Goal: Information Seeking & Learning: Learn about a topic

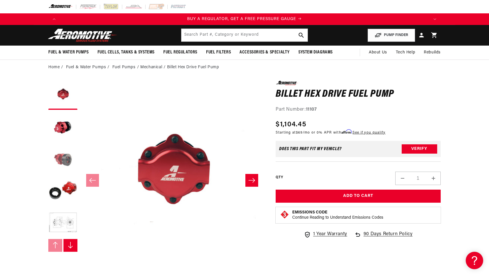
click at [61, 159] on button "Load image 3 in gallery view" at bounding box center [62, 159] width 29 height 29
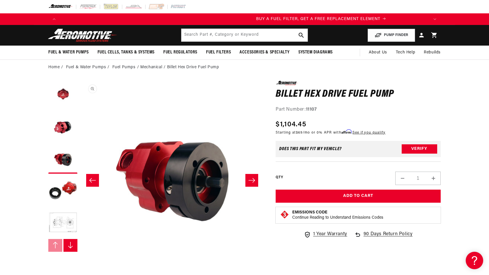
scroll to position [0, 369]
click at [64, 193] on button "Load image 4 in gallery view" at bounding box center [62, 191] width 29 height 29
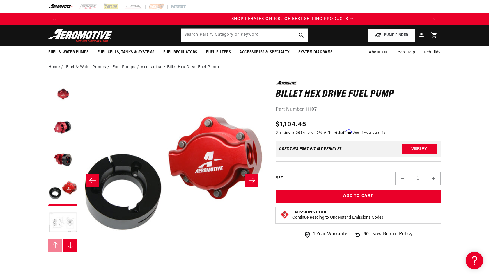
scroll to position [0, 738]
click at [67, 219] on button "Load image 5 in gallery view" at bounding box center [62, 223] width 29 height 29
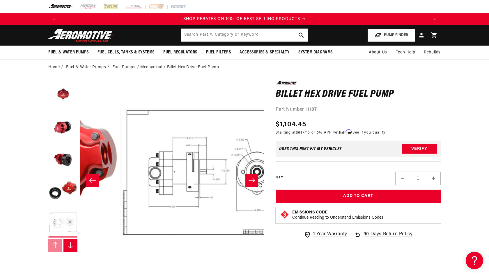
scroll to position [0, 735]
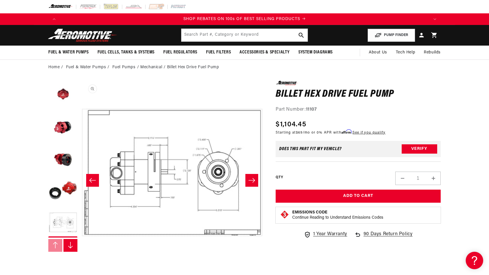
click at [80, 265] on button "Open media 5 in modal" at bounding box center [80, 265] width 0 height 0
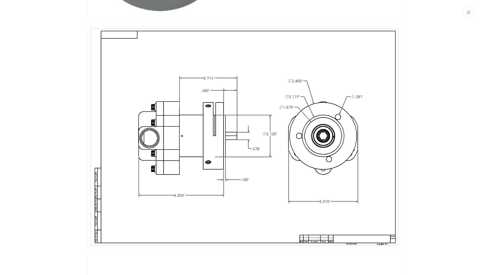
scroll to position [0, 0]
click at [247, 138] on img "Media gallery" at bounding box center [244, 137] width 314 height 222
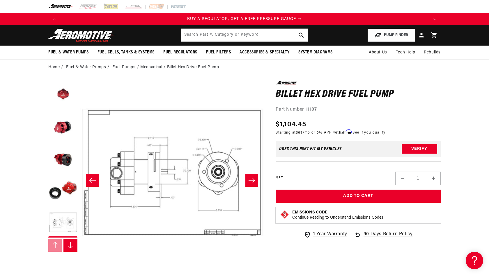
scroll to position [0, 551]
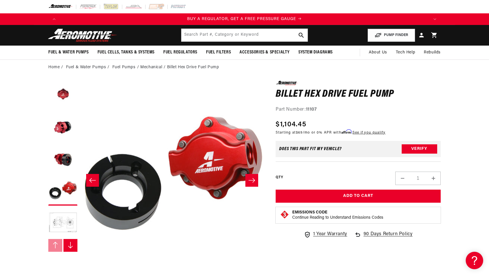
click at [255, 182] on icon "Slide right" at bounding box center [251, 181] width 7 height 6
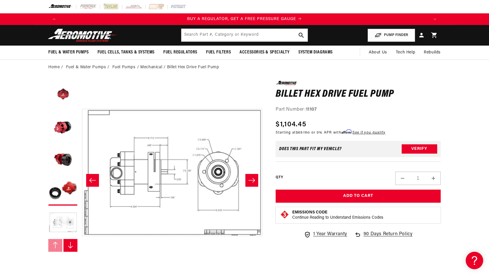
scroll to position [0, 369]
click at [255, 182] on icon "Slide right" at bounding box center [251, 181] width 7 height 6
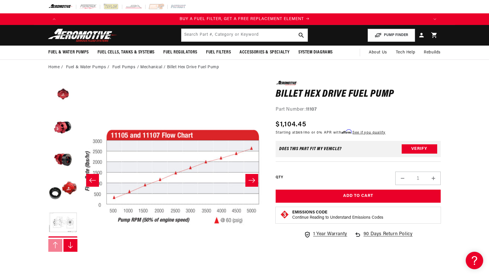
click at [254, 182] on icon "Slide right" at bounding box center [251, 181] width 7 height 6
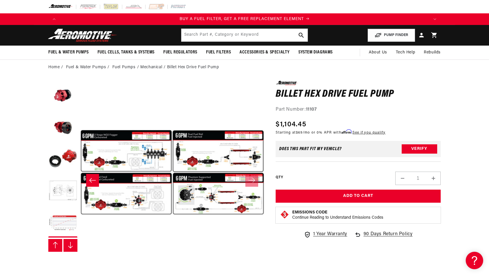
scroll to position [64, 0]
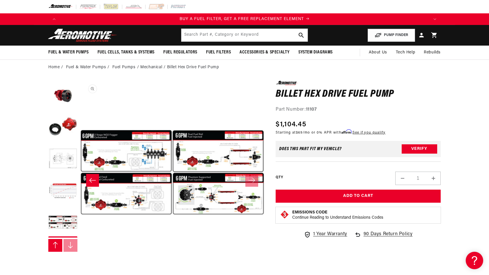
click at [80, 265] on button "Open media 7 in modal" at bounding box center [80, 265] width 0 height 0
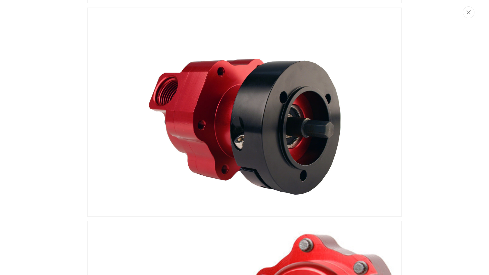
scroll to position [423, 0]
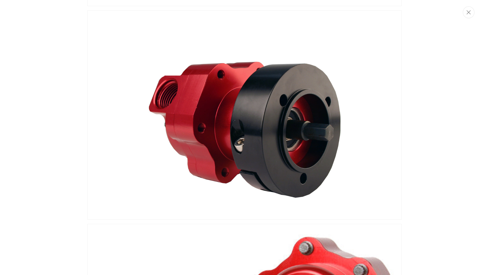
click at [318, 139] on img "Media gallery" at bounding box center [244, 114] width 314 height 209
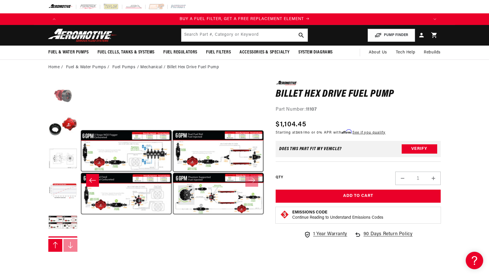
click at [61, 95] on button "Load image 3 in gallery view" at bounding box center [62, 95] width 29 height 29
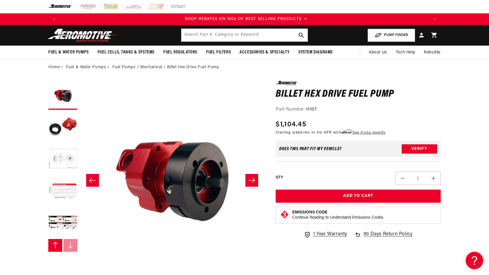
scroll to position [0, 738]
click at [80, 265] on button "Open media 3 in modal" at bounding box center [80, 265] width 0 height 0
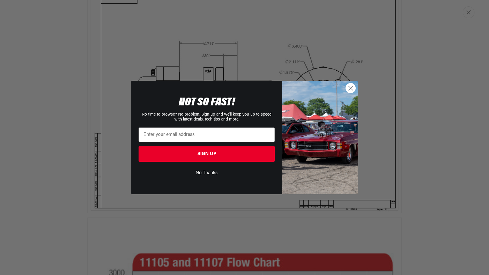
click at [345, 88] on icon "Close dialog" at bounding box center [350, 88] width 10 height 10
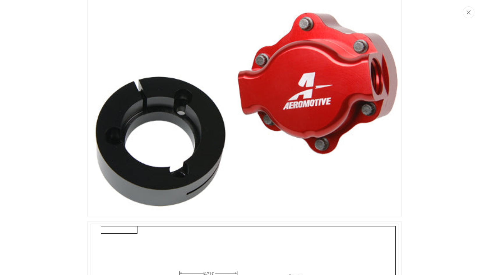
scroll to position [542, 0]
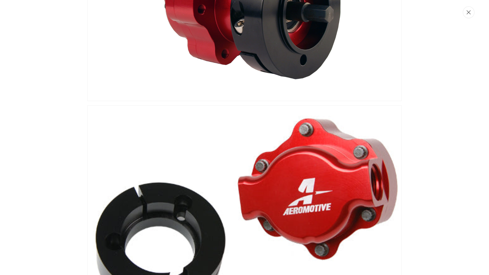
click at [468, 13] on icon "Close" at bounding box center [468, 12] width 4 height 4
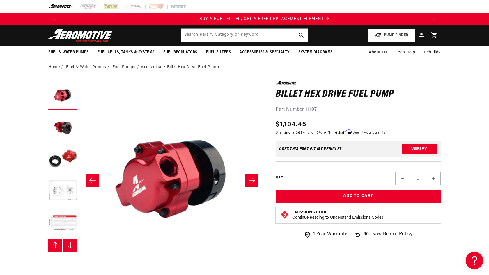
scroll to position [0, 369]
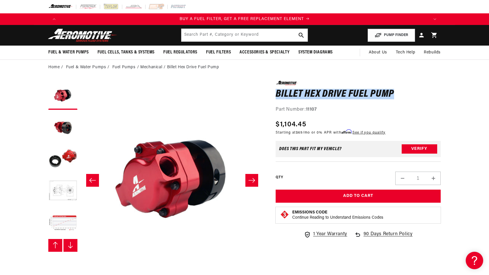
drag, startPoint x: 276, startPoint y: 95, endPoint x: 404, endPoint y: 95, distance: 128.6
click at [404, 95] on h1 "Billet Hex Drive Fuel Pump" at bounding box center [357, 94] width 165 height 9
copy h1 "Billet Hex Drive Fuel Pump"
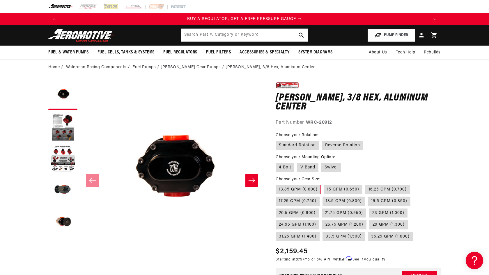
click at [248, 181] on button "Slide right" at bounding box center [251, 180] width 13 height 13
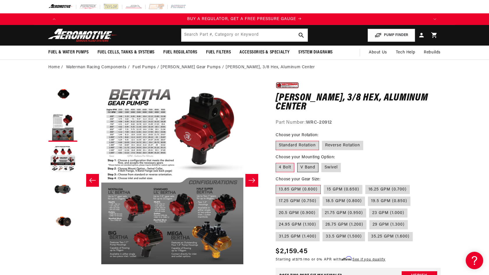
click at [307, 169] on label "V Band" at bounding box center [307, 167] width 21 height 9
click at [297, 162] on input "V Band" at bounding box center [297, 162] width 0 height 0
radio input "true"
click at [324, 167] on label "Swivel" at bounding box center [330, 167] width 19 height 9
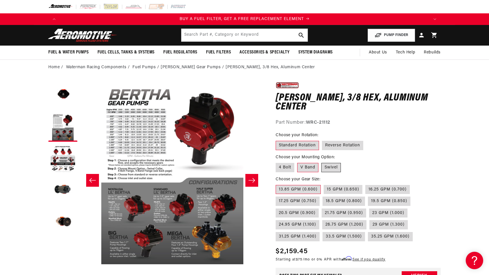
click at [321, 162] on input "Swivel" at bounding box center [321, 162] width 0 height 0
radio input "true"
click at [285, 165] on label "4 Bolt" at bounding box center [284, 167] width 19 height 9
click at [277, 162] on input "4 Bolt" at bounding box center [277, 162] width 0 height 0
radio input "true"
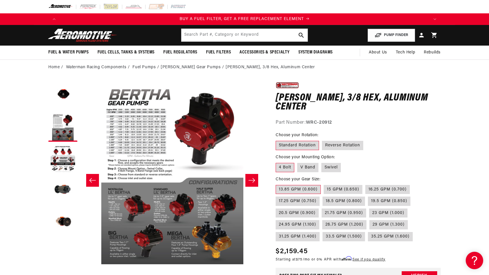
click at [252, 181] on icon "Slide right" at bounding box center [251, 181] width 7 height 6
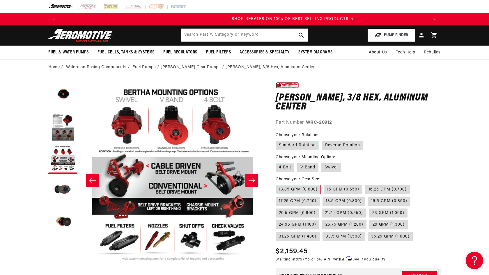
scroll to position [0, 738]
click at [80, 265] on button "Open media 3 in modal" at bounding box center [80, 265] width 0 height 0
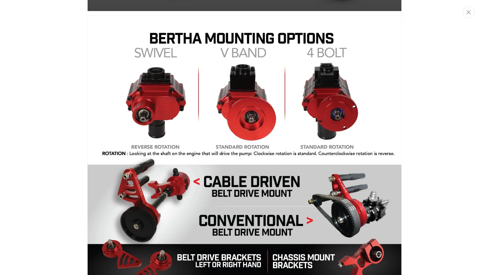
scroll to position [714, 0]
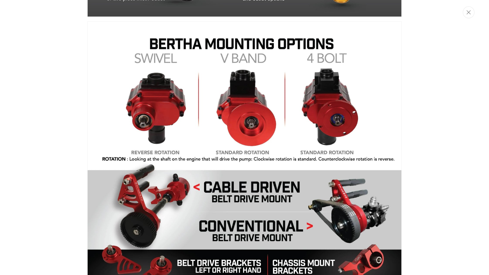
click at [334, 122] on img "Media gallery" at bounding box center [244, 200] width 314 height 358
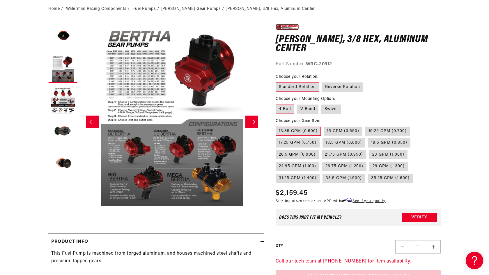
scroll to position [63, 0]
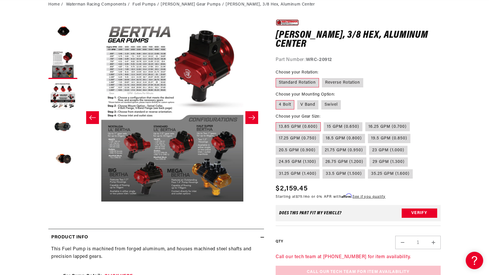
click at [254, 115] on icon "Slide right" at bounding box center [251, 118] width 7 height 6
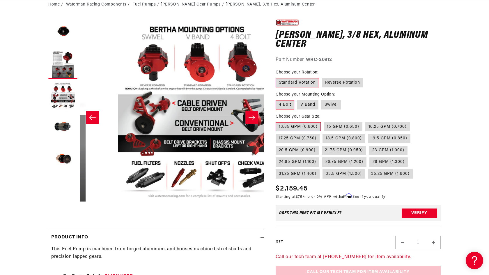
scroll to position [0, 1107]
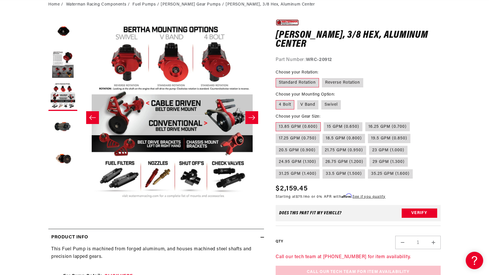
click at [254, 115] on icon "Slide right" at bounding box center [251, 118] width 7 height 6
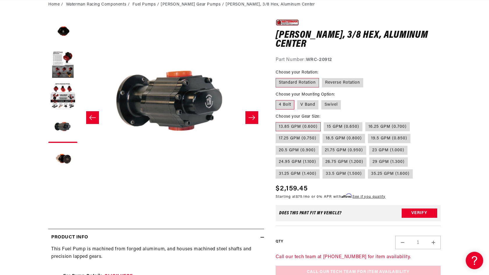
click at [253, 115] on icon "Slide right" at bounding box center [251, 118] width 7 height 6
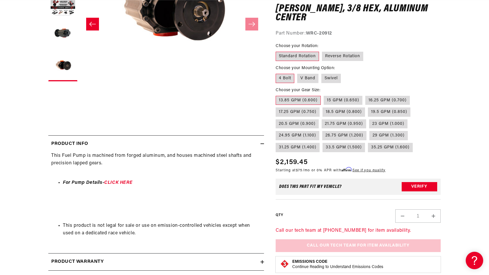
scroll to position [169, 0]
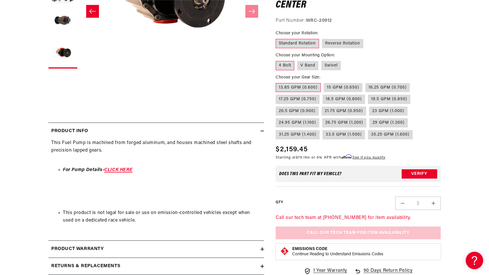
click at [117, 171] on link "CLICK HERE" at bounding box center [118, 170] width 28 height 5
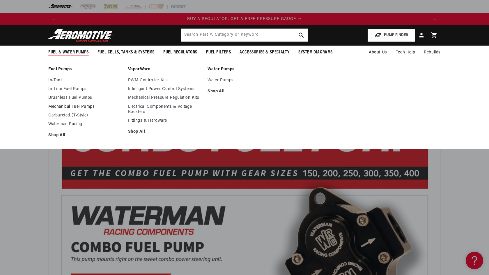
click at [65, 107] on link "Mechanical Fuel Pumps" at bounding box center [85, 106] width 74 height 5
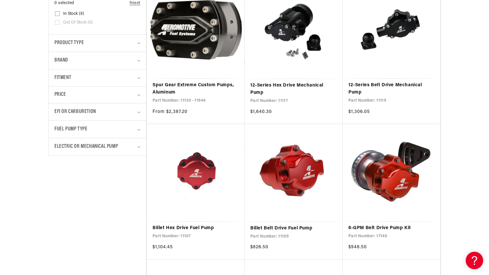
scroll to position [0, 1107]
click at [209, 225] on link "Billet Hex Drive Fuel Pump" at bounding box center [195, 229] width 86 height 8
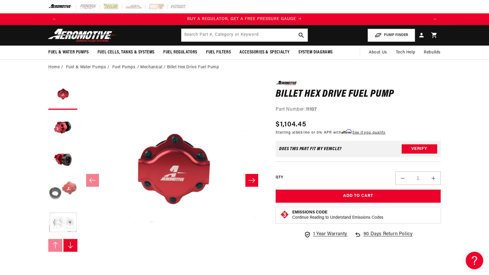
click at [65, 187] on button "Load image 4 in gallery view" at bounding box center [62, 191] width 29 height 29
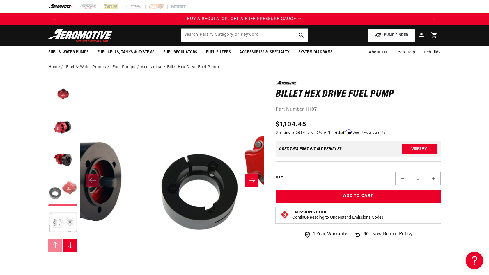
scroll to position [0, 551]
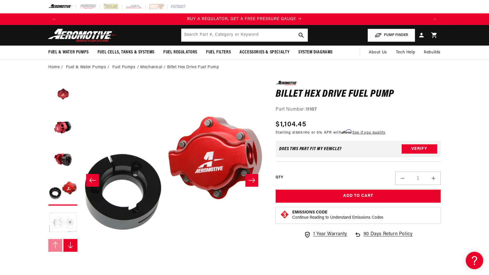
click at [74, 220] on button "Load image 5 in gallery view" at bounding box center [62, 223] width 29 height 29
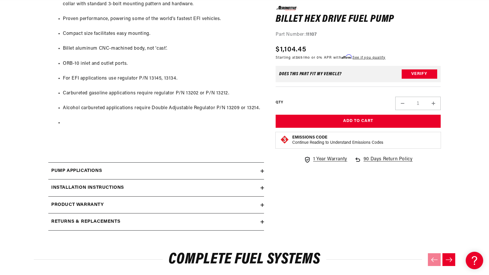
scroll to position [0, 1107]
click at [154, 163] on summary "Pump Applications" at bounding box center [156, 171] width 216 height 17
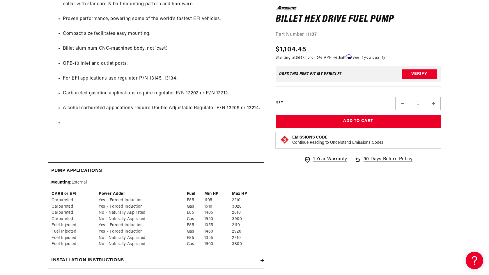
scroll to position [0, 0]
click at [154, 163] on summary "Pump Applications" at bounding box center [156, 171] width 216 height 17
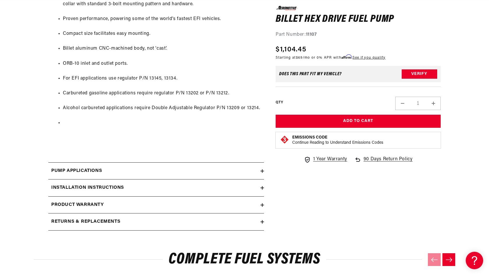
click at [144, 184] on div "Installation Instructions" at bounding box center [154, 188] width 212 height 8
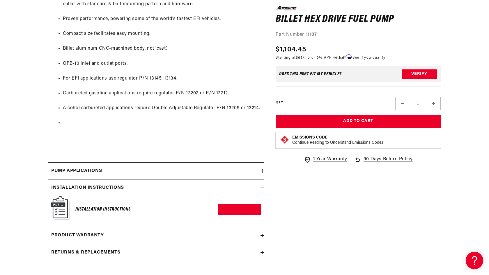
scroll to position [0, 369]
click at [229, 204] on link "Download PDF" at bounding box center [239, 209] width 43 height 11
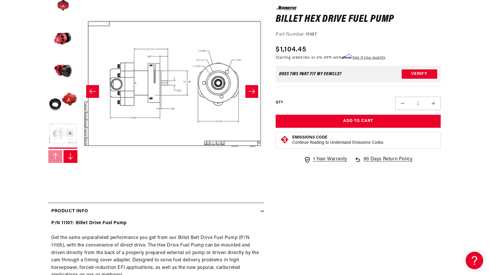
scroll to position [0, 735]
click at [69, 159] on icon "Slide right" at bounding box center [70, 156] width 6 height 7
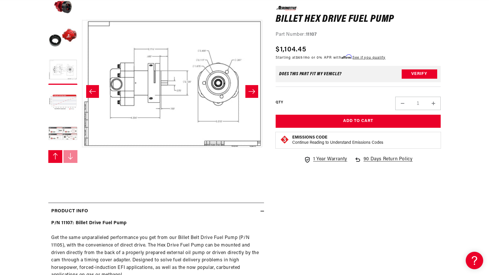
click at [69, 133] on button "Load image 7 in gallery view" at bounding box center [62, 134] width 29 height 29
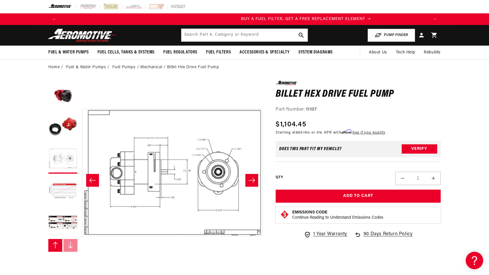
scroll to position [0, 369]
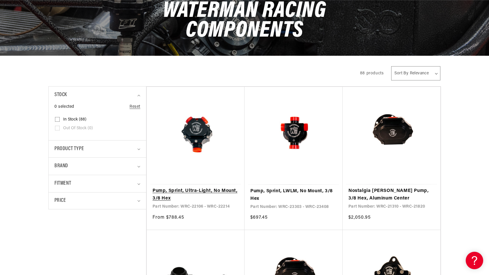
scroll to position [0, 369]
click at [205, 188] on link "Pump, Sprint, Ultra-Light, No Mount, 3/8 Hex" at bounding box center [195, 195] width 86 height 15
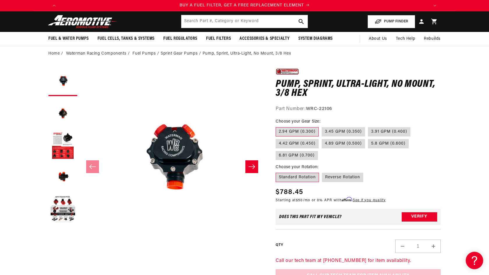
scroll to position [11, 0]
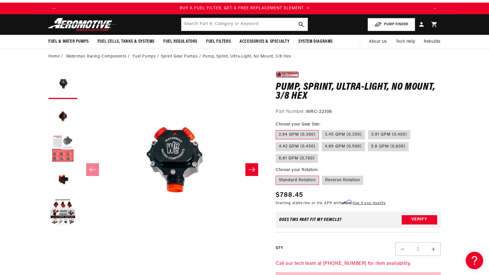
click at [62, 137] on button "Load image 3 in gallery view" at bounding box center [62, 148] width 29 height 29
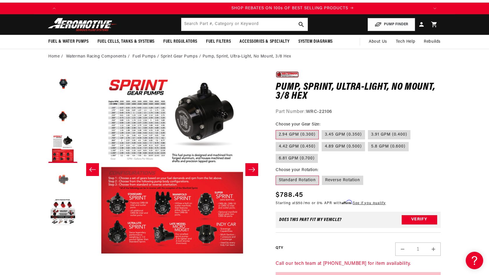
scroll to position [0, 738]
click at [67, 179] on button "Load image 4 in gallery view" at bounding box center [62, 180] width 29 height 29
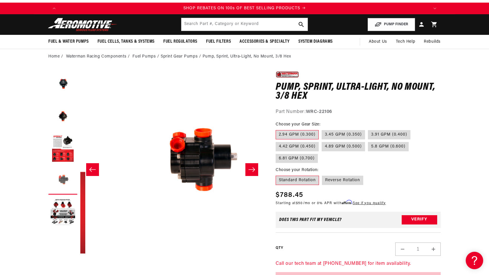
scroll to position [0, 551]
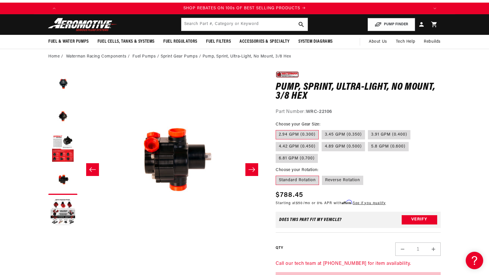
click at [255, 169] on icon "Slide right" at bounding box center [251, 170] width 7 height 6
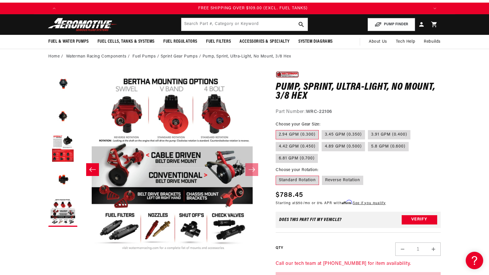
scroll to position [0, 1107]
click at [375, 135] on label "3.91 GPM (0.400)" at bounding box center [389, 134] width 42 height 9
click at [368, 129] on input "3.91 GPM (0.400)" at bounding box center [368, 129] width 0 height 0
radio input "true"
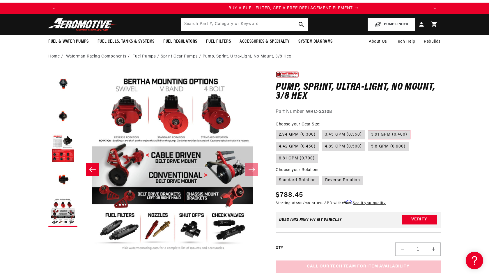
scroll to position [0, 369]
click at [178, 55] on li "Sprint Gear Pumps" at bounding box center [182, 57] width 42 height 6
click at [183, 56] on li "Sprint Gear Pumps" at bounding box center [182, 57] width 42 height 6
click at [134, 54] on link "Fuel Pumps" at bounding box center [143, 57] width 23 height 6
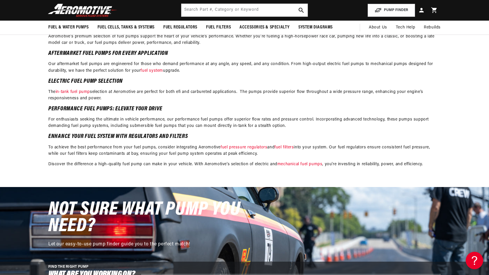
scroll to position [1421, 0]
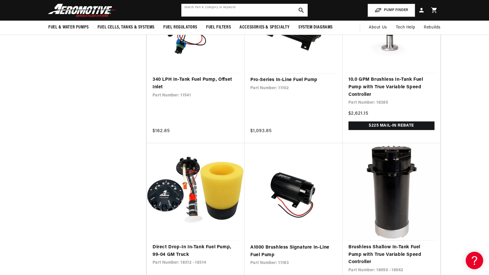
click at [239, 13] on input "text" at bounding box center [244, 10] width 126 height 13
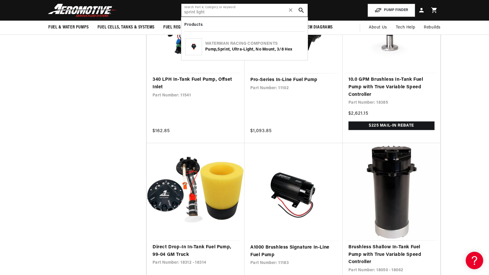
scroll to position [0, 1107]
type input "sprint light"
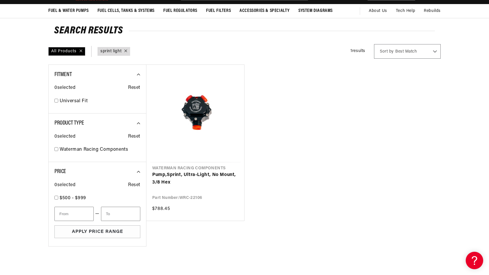
scroll to position [55, 0]
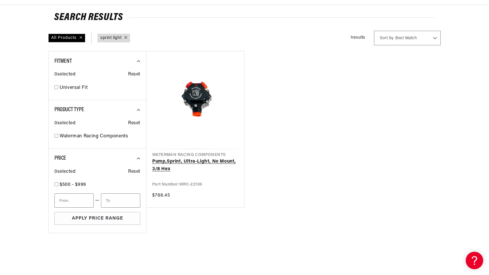
click at [200, 159] on link "Pump, Sprint , Ultra- Light , No Mount, 3/8 Hex" at bounding box center [195, 165] width 86 height 15
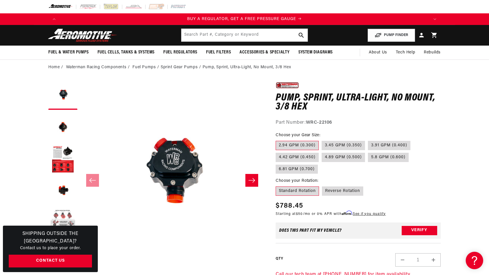
click at [70, 222] on button "Load image 5 in gallery view" at bounding box center [62, 223] width 29 height 29
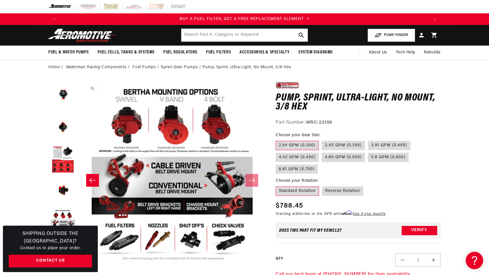
scroll to position [0, 735]
click at [59, 190] on button "Load image 4 in gallery view" at bounding box center [62, 191] width 29 height 29
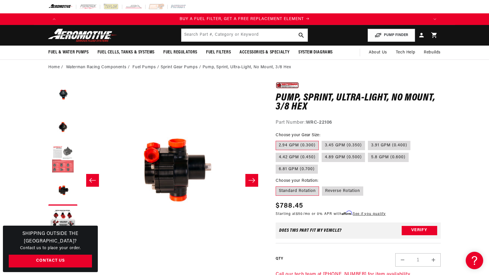
click at [68, 149] on button "Load image 3 in gallery view" at bounding box center [62, 159] width 29 height 29
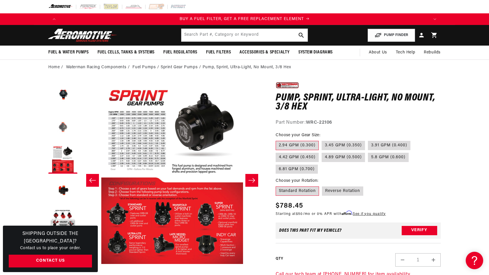
click at [68, 126] on button "Load image 2 in gallery view" at bounding box center [62, 127] width 29 height 29
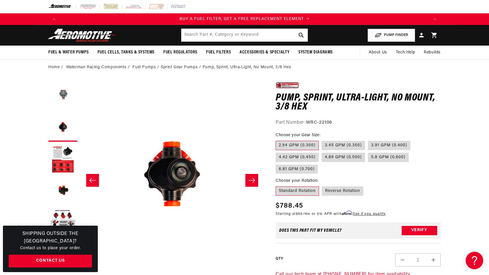
click at [68, 105] on button "Load image 1 in gallery view" at bounding box center [62, 95] width 29 height 29
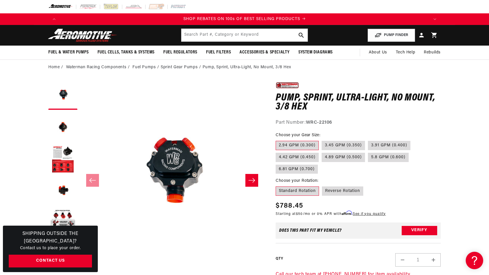
scroll to position [0, 0]
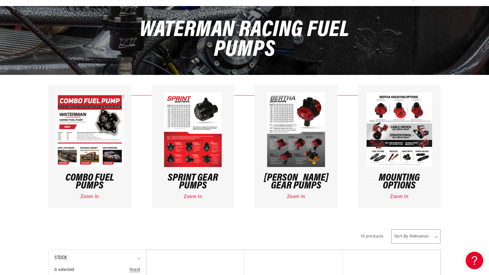
scroll to position [54, 0]
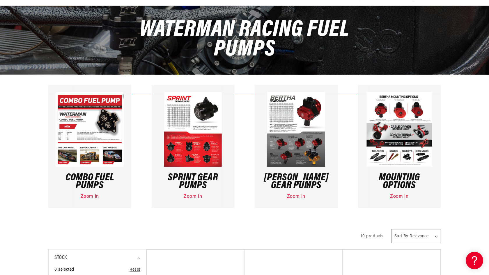
click at [408, 141] on img at bounding box center [398, 129] width 65 height 75
click at [394, 199] on link "Zoom In" at bounding box center [399, 197] width 18 height 5
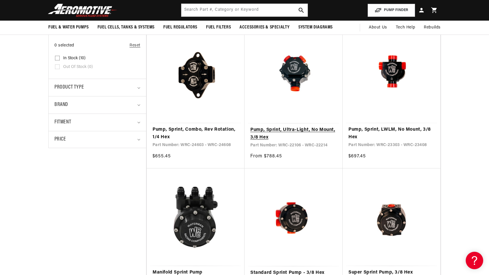
scroll to position [0, 0]
click at [272, 129] on link "Pump, Sprint, Ultra-Light, No Mount, 3/8 Hex" at bounding box center [293, 134] width 86 height 15
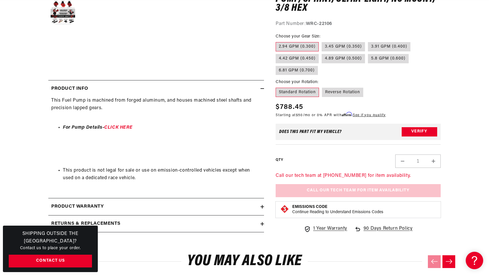
scroll to position [213, 0]
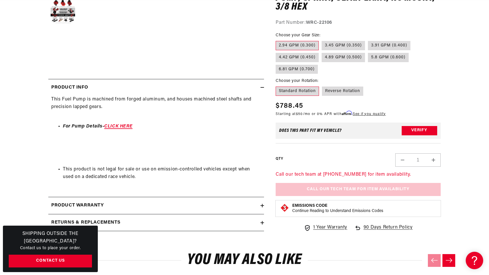
click at [120, 125] on link "CLICK HERE" at bounding box center [118, 126] width 28 height 5
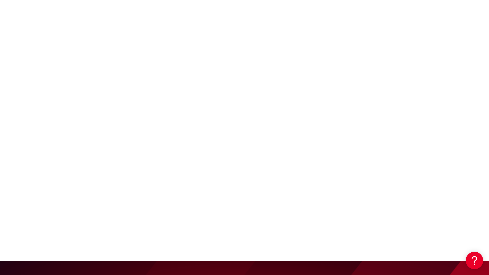
scroll to position [2646, 0]
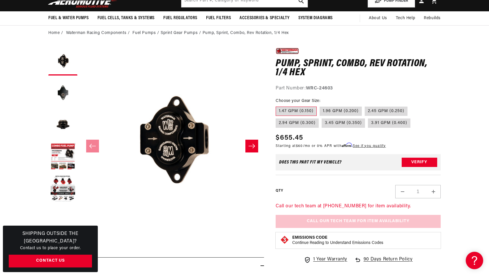
scroll to position [35, 0]
click at [390, 124] on label "3.91 GPM (0.400)" at bounding box center [389, 122] width 42 height 9
click at [368, 118] on input "3.91 GPM (0.400)" at bounding box center [368, 117] width 0 height 0
radio input "true"
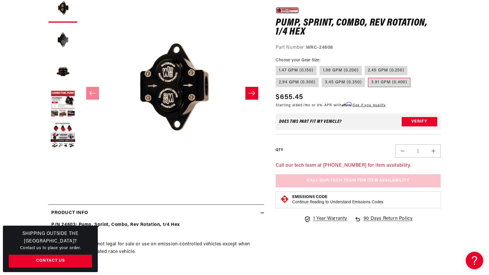
scroll to position [0, 738]
click at [305, 68] on label "1.47 GPM (0.150)" at bounding box center [295, 70] width 41 height 9
click at [277, 65] on input "1.47 GPM (0.150)" at bounding box center [277, 65] width 0 height 0
radio input "true"
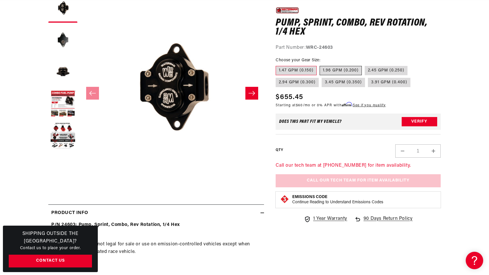
click at [330, 74] on label "1.96 GPM (0.200)" at bounding box center [340, 70] width 42 height 9
click at [320, 65] on input "1.96 GPM (0.200)" at bounding box center [319, 65] width 0 height 0
radio input "true"
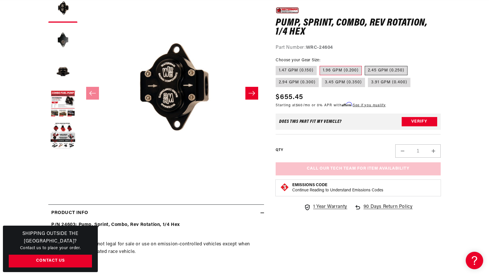
click at [376, 70] on label "2.45 GPM (0.250)" at bounding box center [385, 70] width 43 height 9
click at [365, 65] on input "2.45 GPM (0.250)" at bounding box center [364, 65] width 0 height 0
radio input "true"
click at [309, 82] on label "2.94 GPM (0.300)" at bounding box center [296, 82] width 43 height 9
click at [410, 65] on input "2.94 GPM (0.300)" at bounding box center [410, 65] width 0 height 0
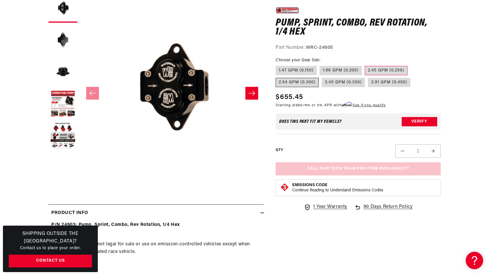
radio input "true"
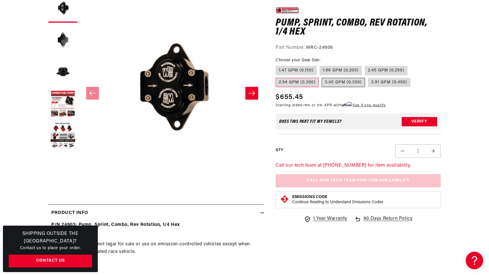
click at [340, 82] on label "3.45 GPM (0.350)" at bounding box center [342, 82] width 43 height 9
click at [322, 77] on input "3.45 GPM (0.350)" at bounding box center [321, 77] width 0 height 0
radio input "true"
click at [377, 83] on label "3.91 GPM (0.400)" at bounding box center [389, 82] width 42 height 9
click at [368, 77] on input "3.91 GPM (0.400)" at bounding box center [368, 77] width 0 height 0
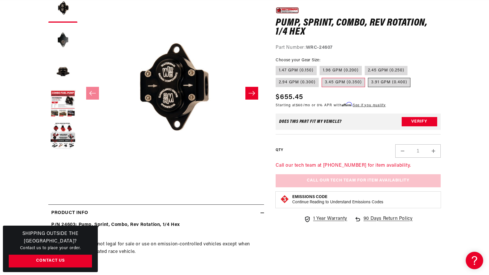
radio input "true"
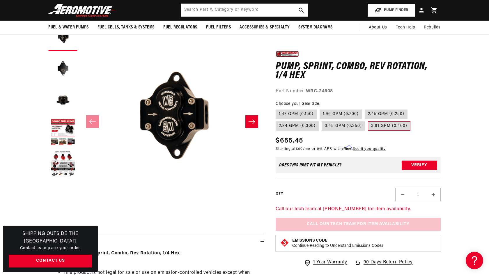
scroll to position [57, 0]
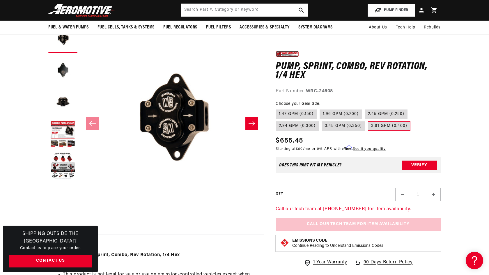
drag, startPoint x: 307, startPoint y: 91, endPoint x: 337, endPoint y: 91, distance: 30.0
click at [337, 91] on div "Part Number: WRC-24608" at bounding box center [357, 92] width 165 height 8
copy div "WRC-24608"
